Goal: Use online tool/utility: Utilize a website feature to perform a specific function

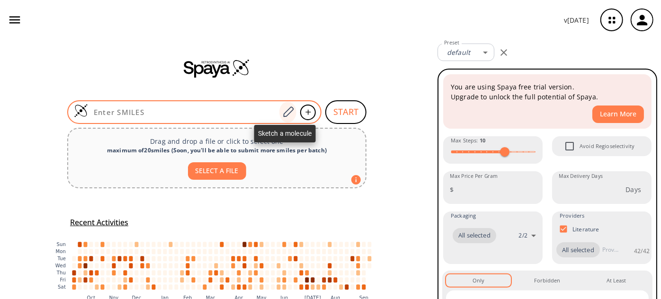
click at [285, 105] on div at bounding box center [288, 112] width 17 height 21
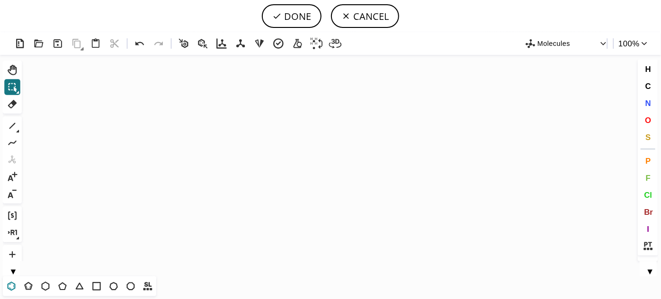
click at [15, 286] on icon at bounding box center [12, 286] width 8 height 9
click at [245, 159] on icon "Created with [PERSON_NAME] 2.3.0" at bounding box center [331, 166] width 610 height 222
click at [328, 158] on icon "Created with [PERSON_NAME] 2.3.0" at bounding box center [331, 166] width 610 height 222
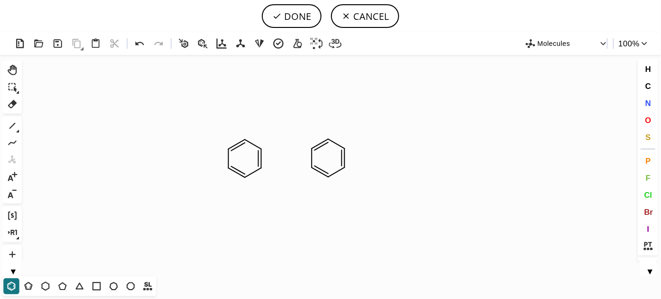
click at [419, 159] on icon "Created with [PERSON_NAME] 2.3.0" at bounding box center [331, 166] width 610 height 222
click at [15, 128] on icon at bounding box center [12, 126] width 12 height 12
drag, startPoint x: 262, startPoint y: 151, endPoint x: 276, endPoint y: 141, distance: 16.7
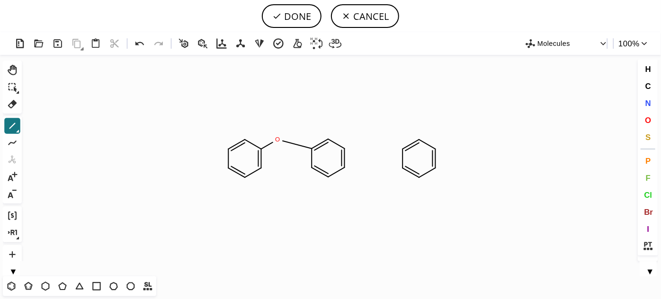
drag, startPoint x: 279, startPoint y: 141, endPoint x: 314, endPoint y: 150, distance: 36.2
click at [12, 130] on icon at bounding box center [12, 126] width 12 height 12
drag, startPoint x: 344, startPoint y: 150, endPoint x: 361, endPoint y: 141, distance: 19.3
drag, startPoint x: 362, startPoint y: 140, endPoint x: 402, endPoint y: 150, distance: 41.5
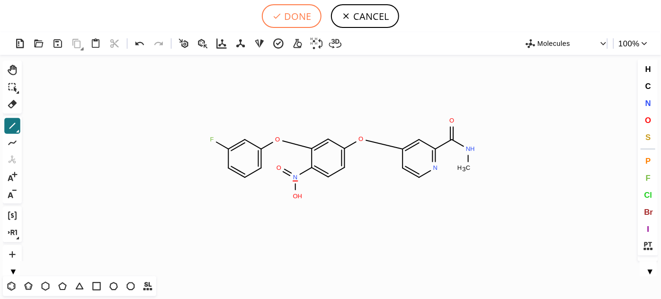
click at [272, 15] on button "DONE" at bounding box center [292, 16] width 60 height 24
type input "C1(F)C=CC=C(OC2C(N(O)=O)=CC=C(OC3C=CN=C(C(=O)NC)C=3)C=2)C=1"
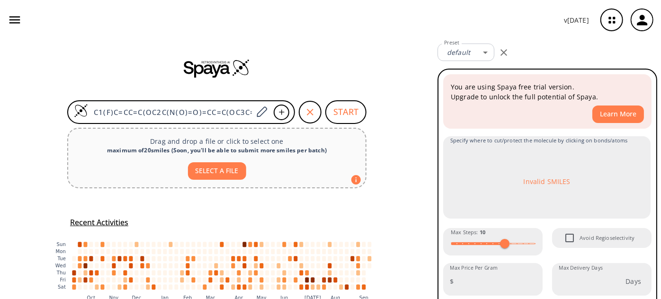
drag, startPoint x: 211, startPoint y: 168, endPoint x: 338, endPoint y: 159, distance: 127.3
click at [337, 159] on div "SELECT A FILE" at bounding box center [217, 167] width 282 height 25
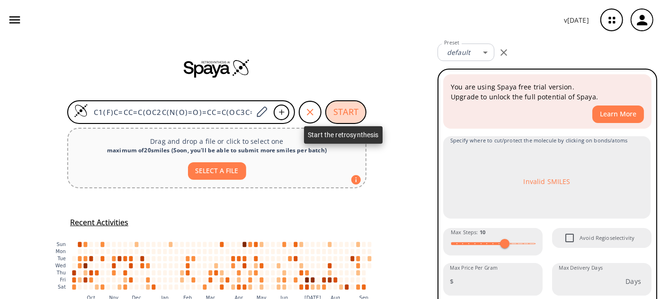
click at [351, 110] on button "START" at bounding box center [346, 112] width 41 height 24
click at [341, 115] on button "START" at bounding box center [346, 112] width 41 height 24
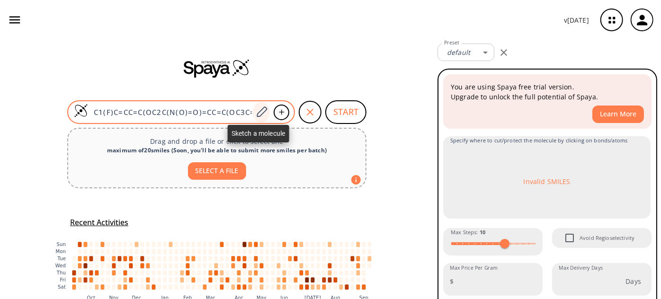
click at [260, 112] on icon at bounding box center [261, 112] width 13 height 12
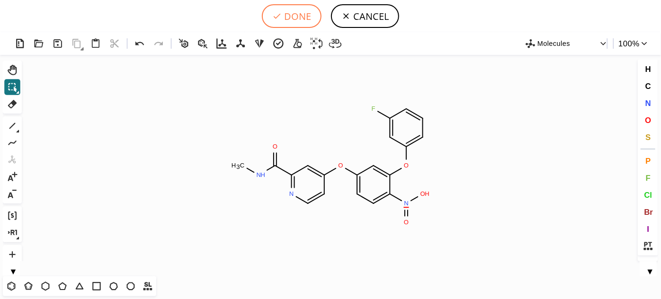
click at [316, 18] on button "DONE" at bounding box center [292, 16] width 60 height 24
type input "C1(=CC(OC2=CC(OC3=CC(C(NC)=O)=NC=C3)=CC=C2N(=O)O)=CC=C1)F"
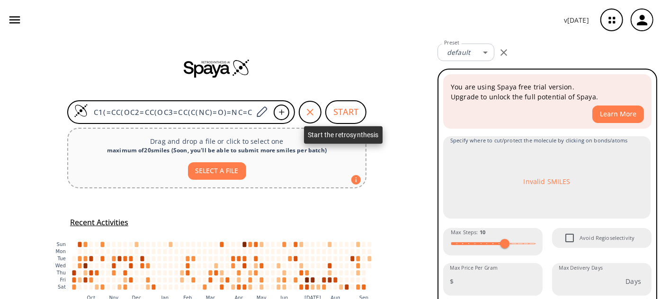
click at [345, 108] on button "START" at bounding box center [346, 112] width 41 height 24
click at [336, 115] on button "START" at bounding box center [346, 112] width 41 height 24
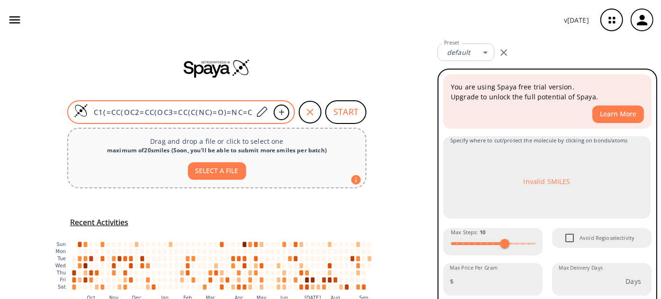
click at [174, 109] on input "C1(=CC(OC2=CC(OC3=CC(C(NC)=O)=NC=C3)=CC=C2N(=O)O)=CC=C1)F" at bounding box center [170, 112] width 165 height 9
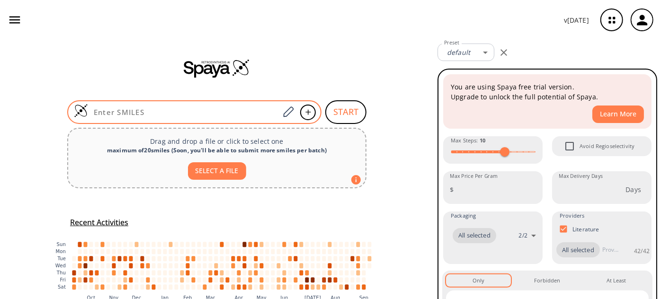
click at [186, 111] on input at bounding box center [183, 112] width 191 height 9
paste input "C1(=CC(OC2=CC(OC3=CC(C(NC)=O)=NC=C3)=CC=C2N(=O)O)=CC=C1)F"
type input "C1(=CC(OC2=CC(OC3=CC(C(NC)=O)=NC=C3)=CC=C2N(=O)O)=CC=C1)F"
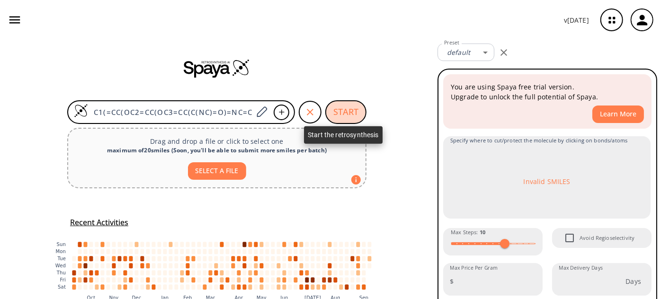
click at [344, 116] on button "START" at bounding box center [346, 112] width 41 height 24
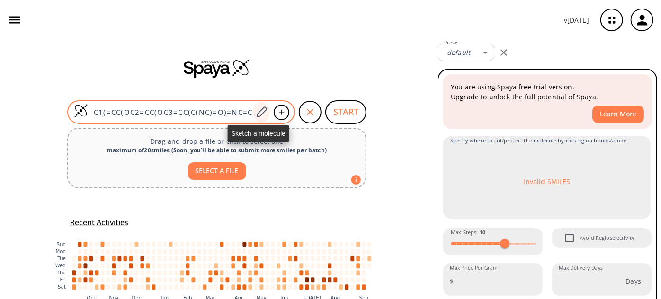
click at [255, 113] on icon at bounding box center [261, 112] width 13 height 12
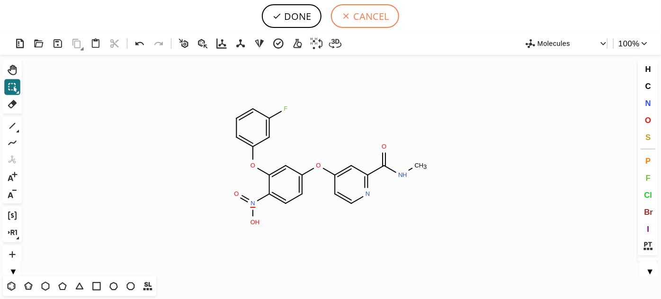
click at [354, 11] on button "CANCEL" at bounding box center [365, 16] width 68 height 24
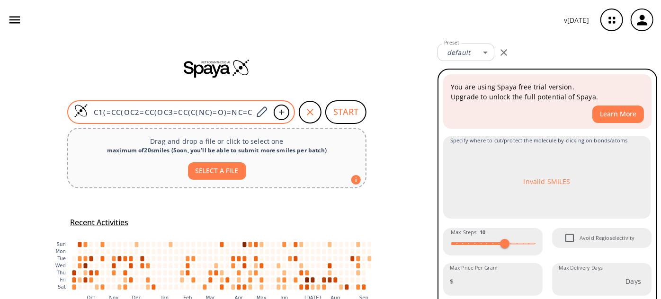
click at [160, 110] on input "C1(=CC(OC2=CC(OC3=CC(C(NC)=O)=NC=C3)=CC=C2N(=O)O)=CC=C1)F" at bounding box center [170, 112] width 165 height 9
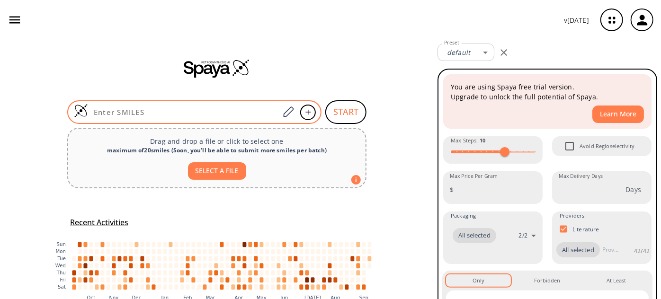
paste input "O=C(NC)C1=CC(OC2=CC(OC3=CC(F)=CC=C3)=C([N+]([O-])=O)C=C2)=CC=N1"
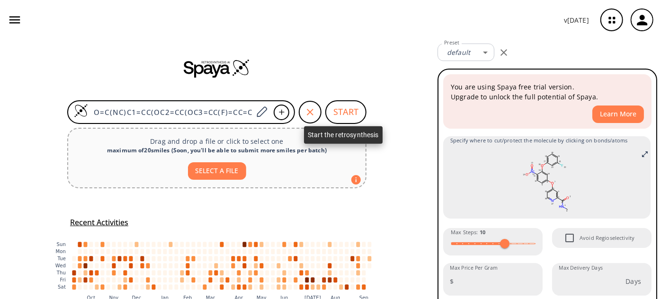
type input "O=C(NC)C1=CC(OC2=CC(OC3=CC(F)=CC=C3)=C([N+]([O-])=O)C=C2)=CC=N1"
click at [350, 117] on button "START" at bounding box center [346, 112] width 41 height 24
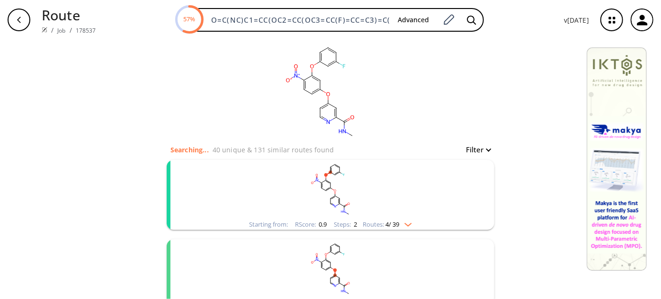
click at [323, 183] on rect "clusters" at bounding box center [331, 189] width 246 height 59
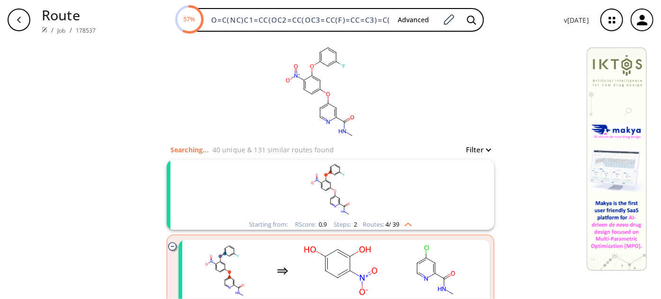
scroll to position [172, 0]
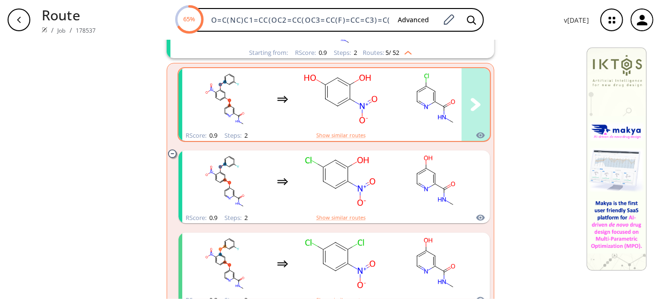
click at [374, 113] on rect "clusters" at bounding box center [340, 99] width 85 height 59
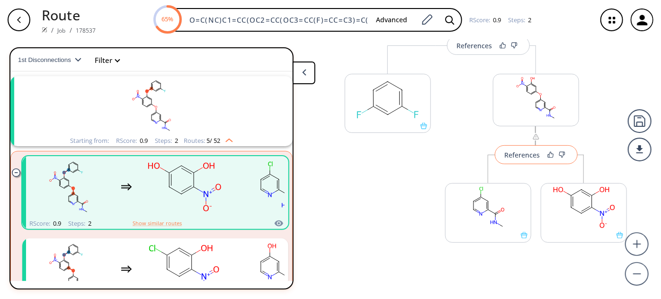
scroll to position [23, 0]
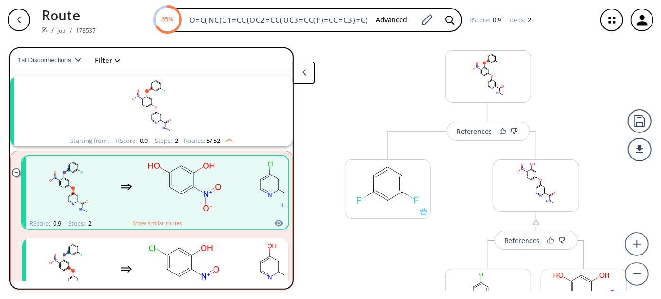
click at [476, 141] on div "More routes from here References More routes from here More routes from here" at bounding box center [536, 248] width 201 height 235
click at [478, 136] on button "References" at bounding box center [488, 131] width 83 height 19
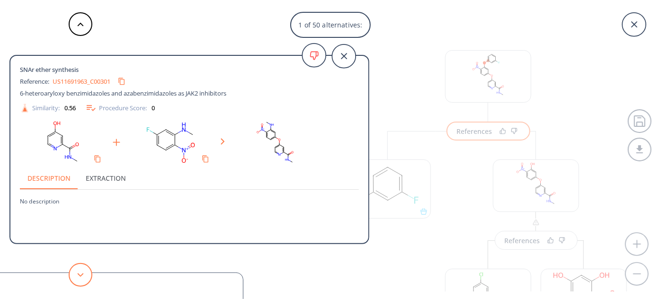
click at [79, 281] on button at bounding box center [81, 275] width 24 height 24
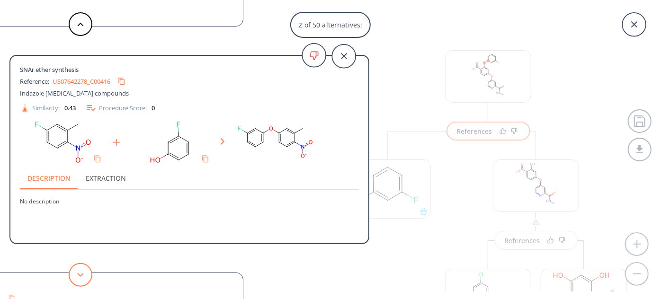
click at [79, 276] on icon at bounding box center [80, 275] width 7 height 4
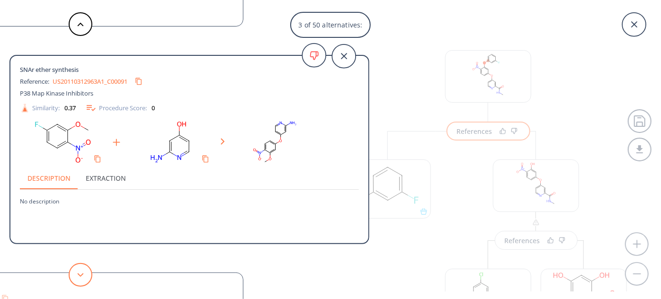
click at [79, 276] on icon at bounding box center [80, 275] width 7 height 4
